Goal: Use online tool/utility: Utilize a website feature to perform a specific function

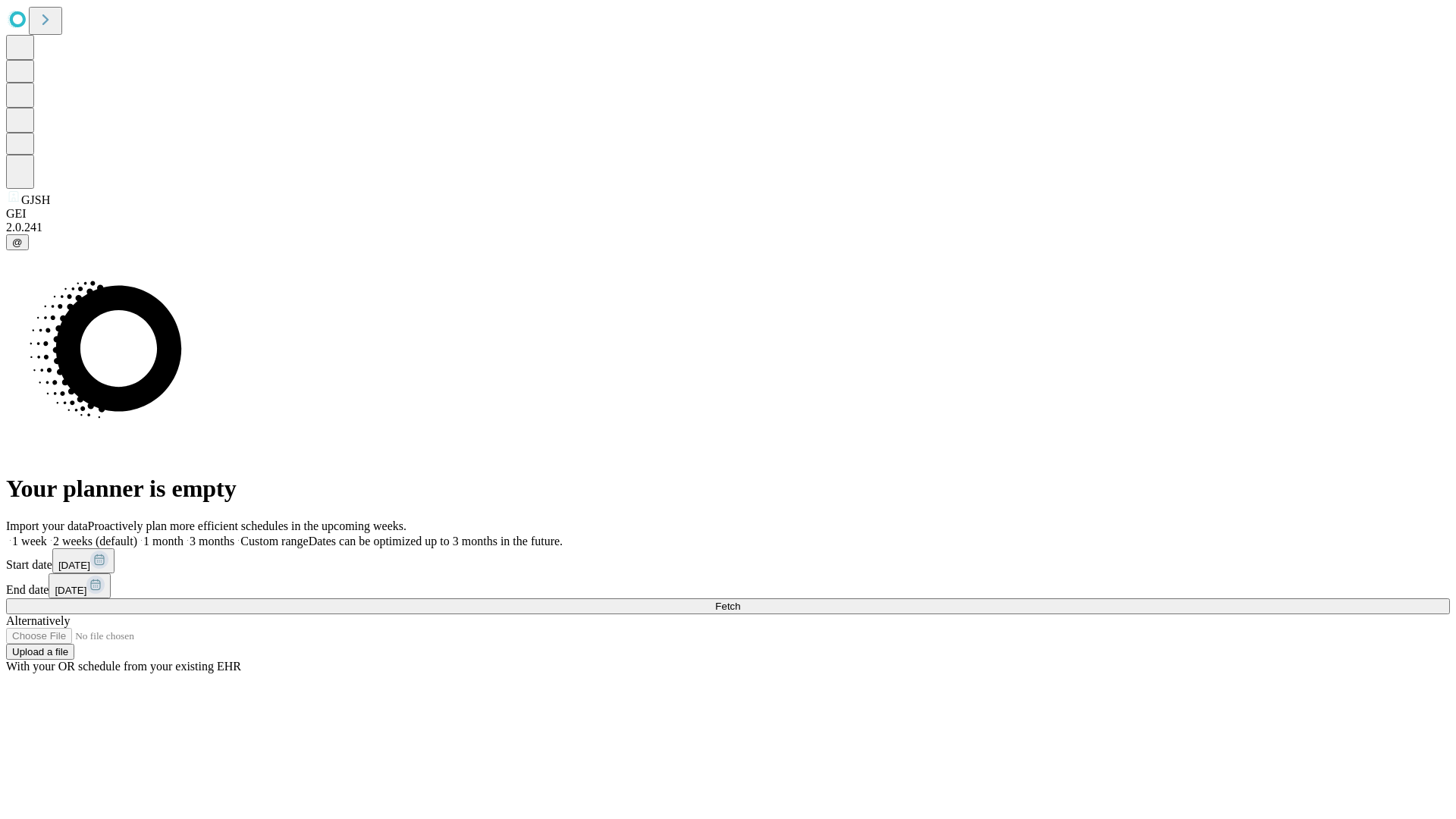
click at [740, 601] on span "Fetch" at bounding box center [728, 607] width 25 height 12
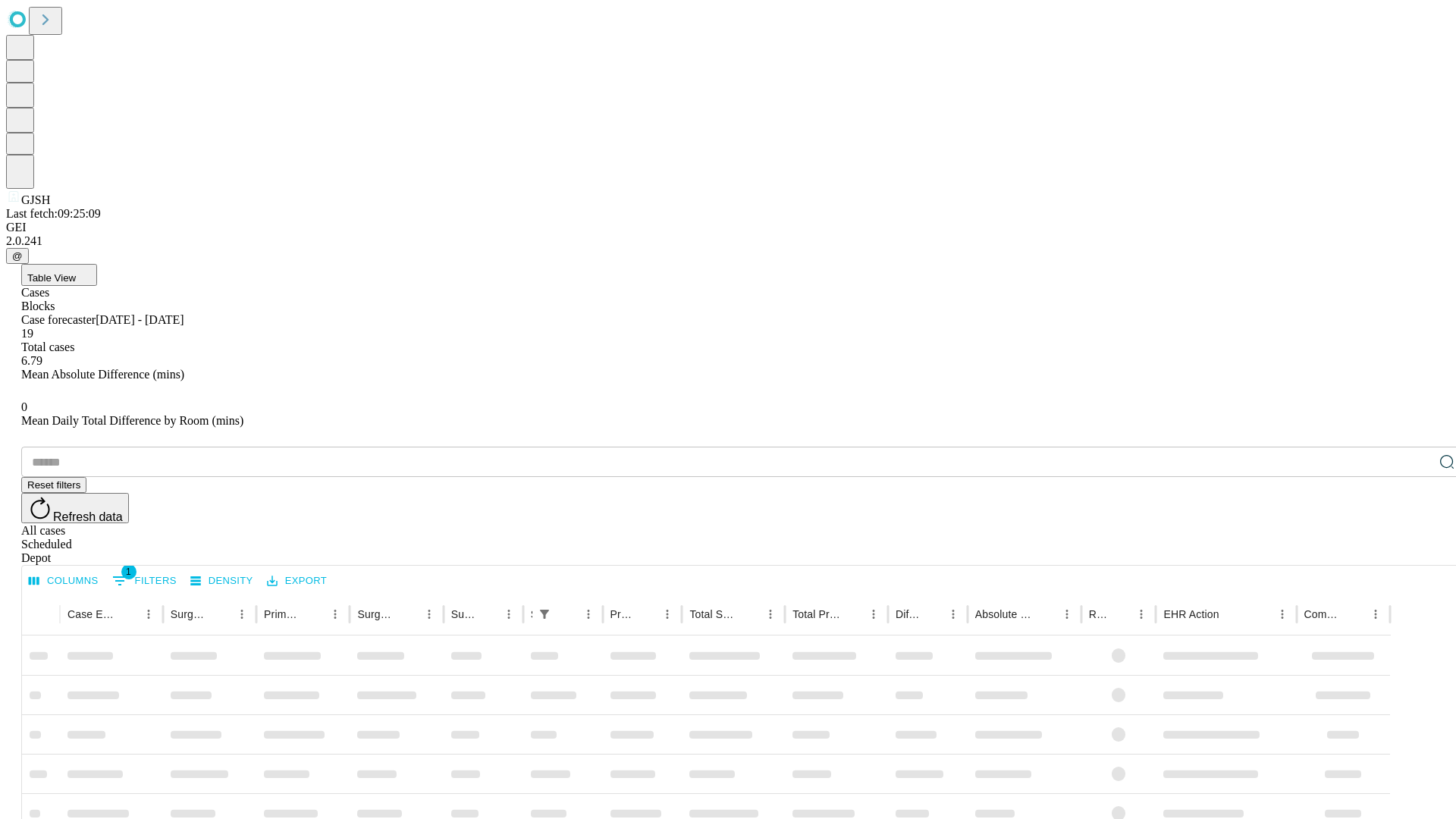
click at [76, 273] on span "Table View" at bounding box center [52, 279] width 49 height 12
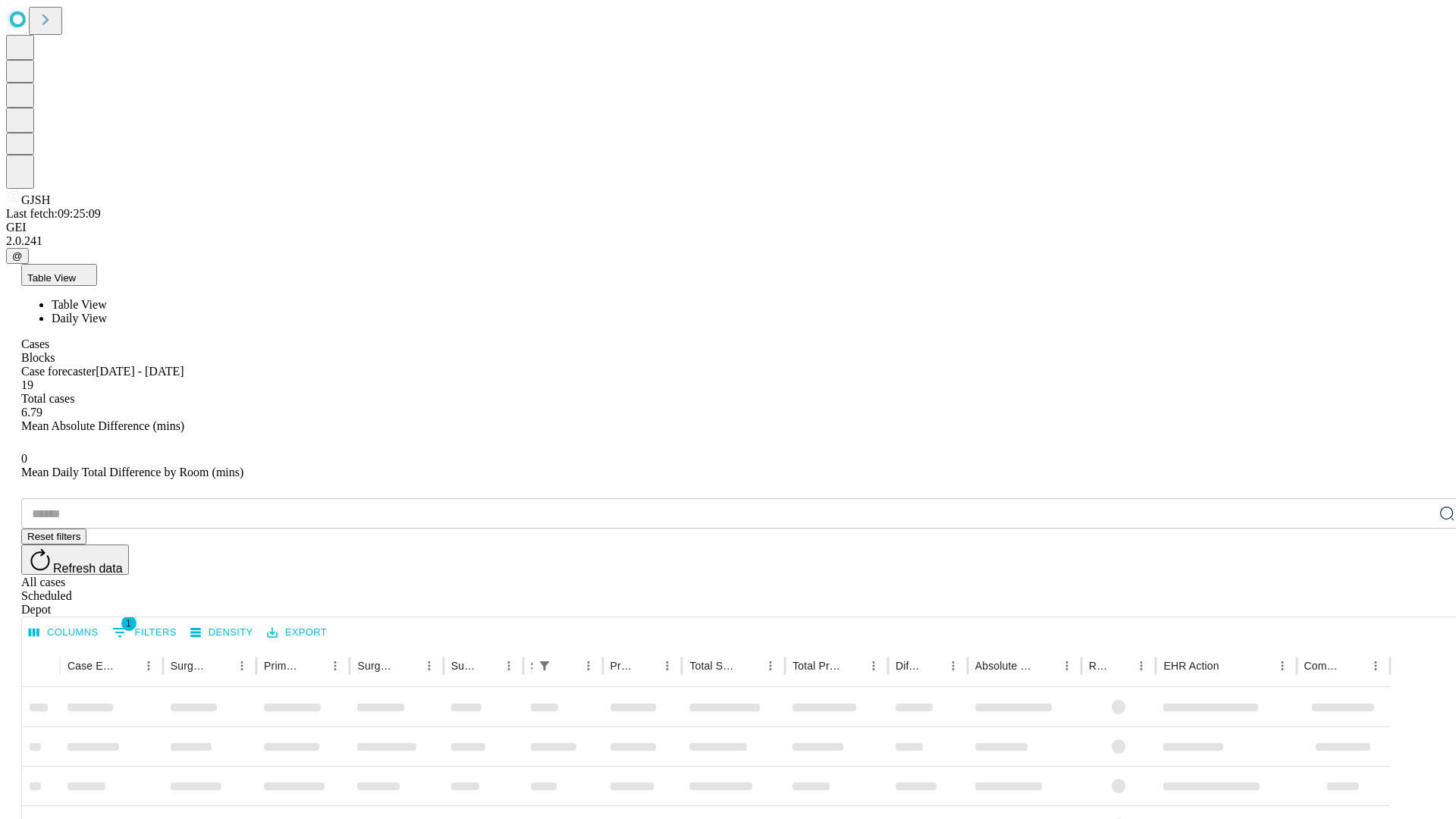
click at [107, 312] on span "Daily View" at bounding box center [79, 318] width 55 height 13
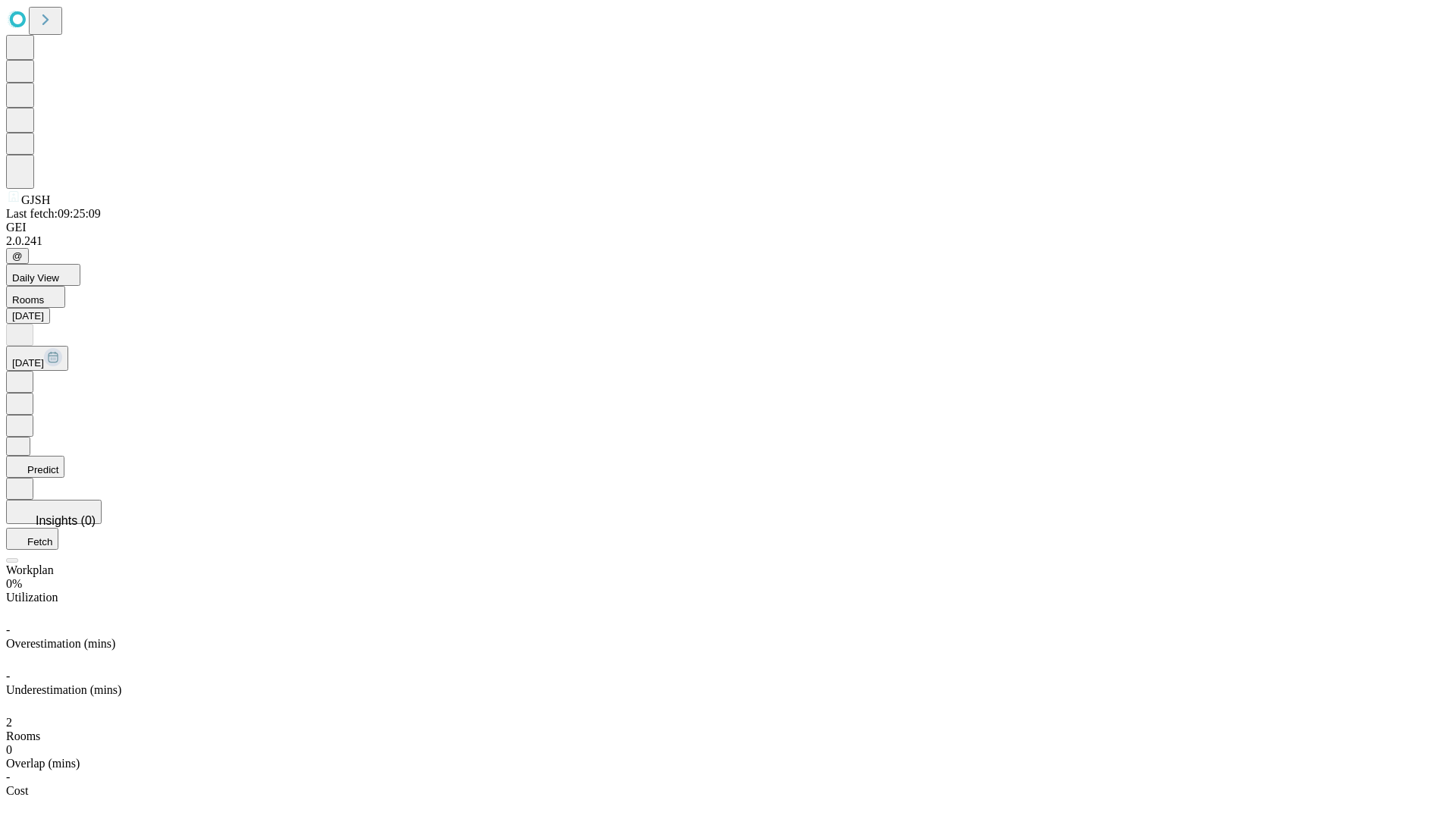
click at [64, 456] on button "Predict" at bounding box center [35, 467] width 59 height 22
